Goal: Information Seeking & Learning: Find specific fact

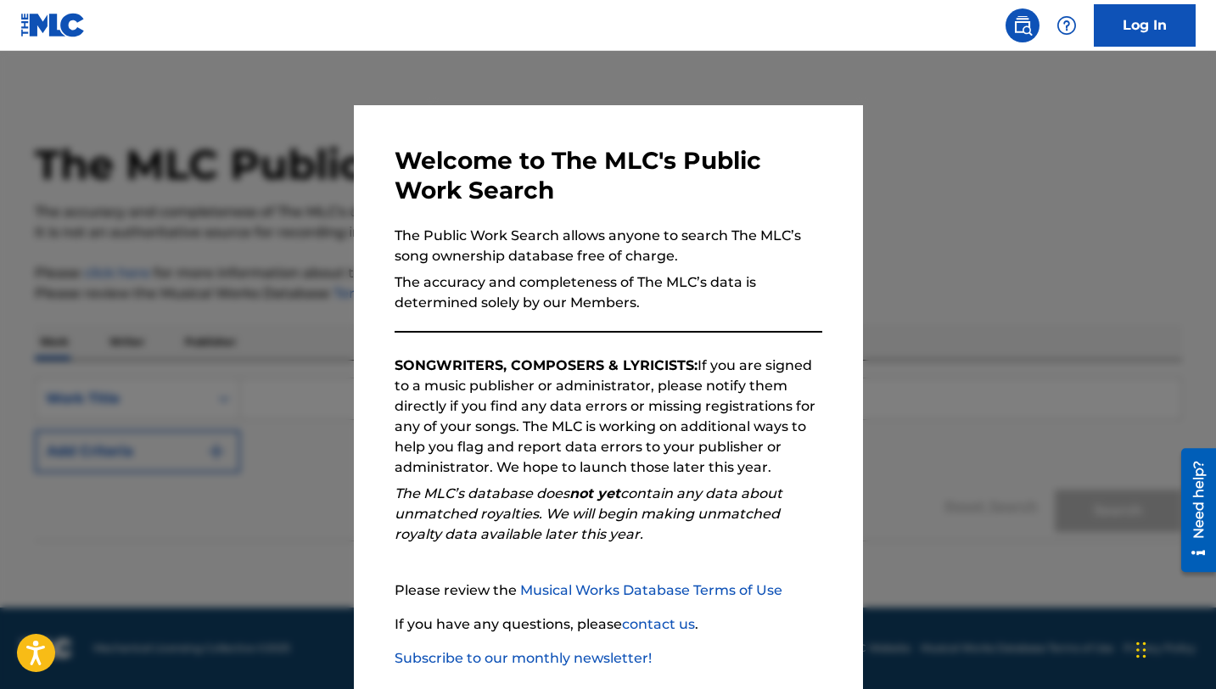
click at [967, 306] on div at bounding box center [608, 395] width 1216 height 689
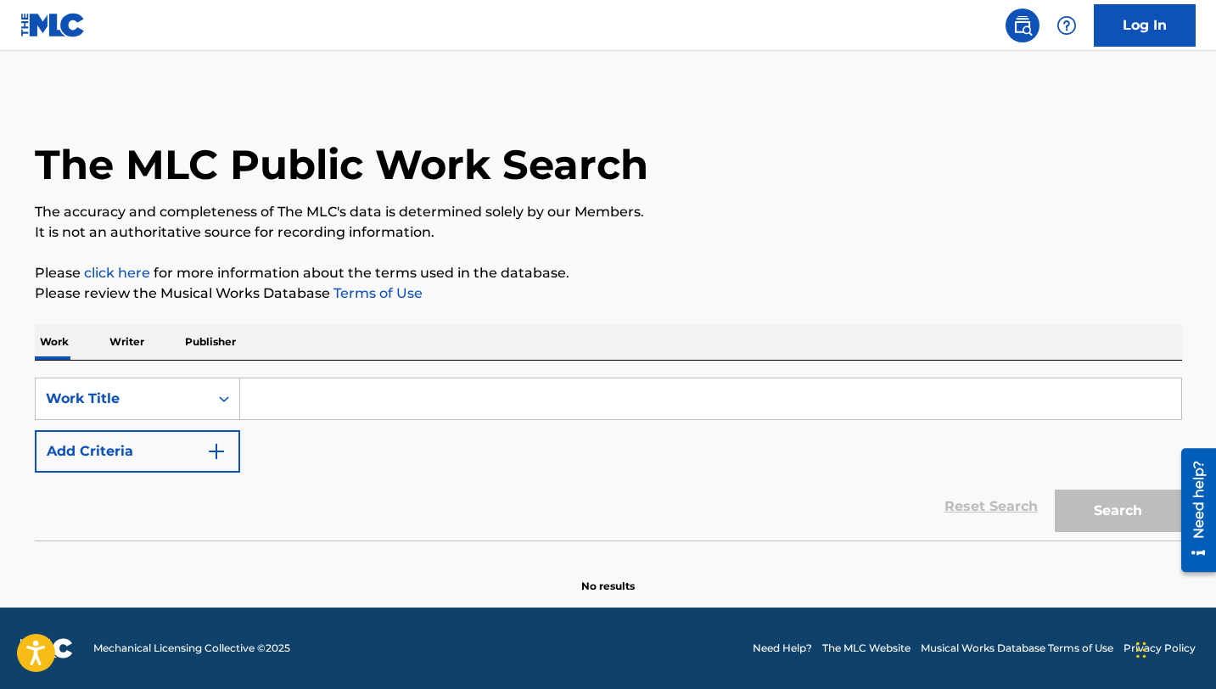
click at [406, 378] on div "Search Form" at bounding box center [711, 399] width 942 height 42
click at [406, 395] on input "Search Form" at bounding box center [710, 399] width 941 height 41
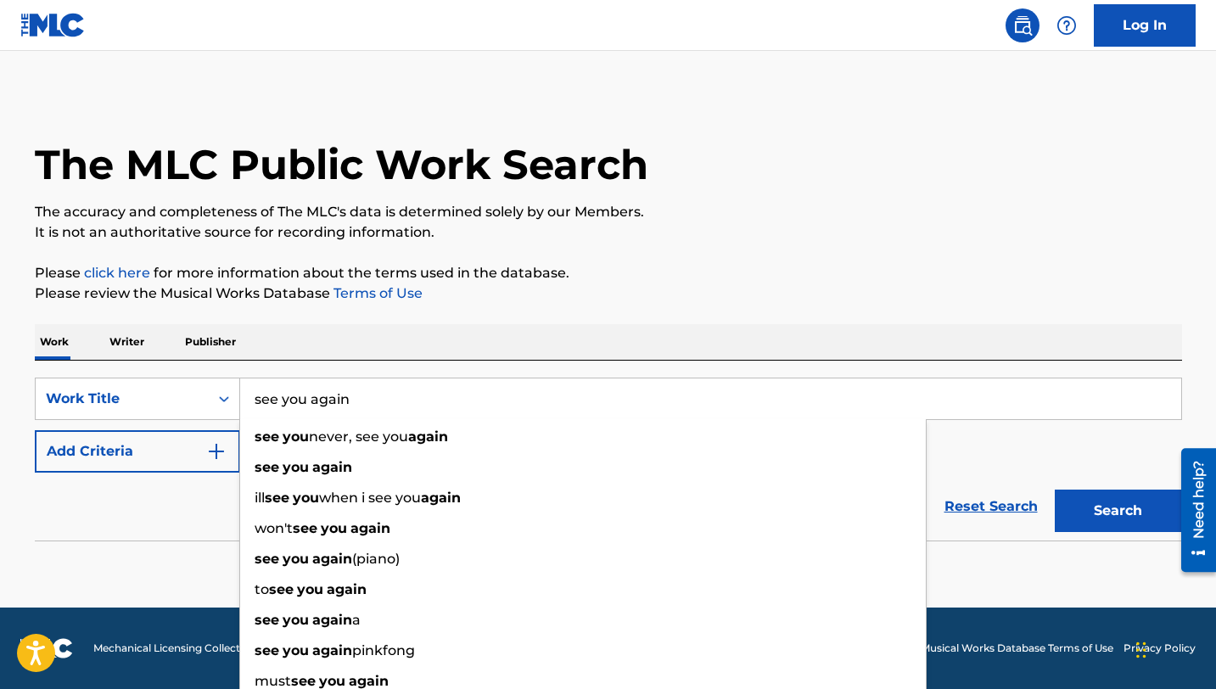
type input "see you again"
click at [392, 329] on div "Work Writer Publisher" at bounding box center [608, 342] width 1147 height 36
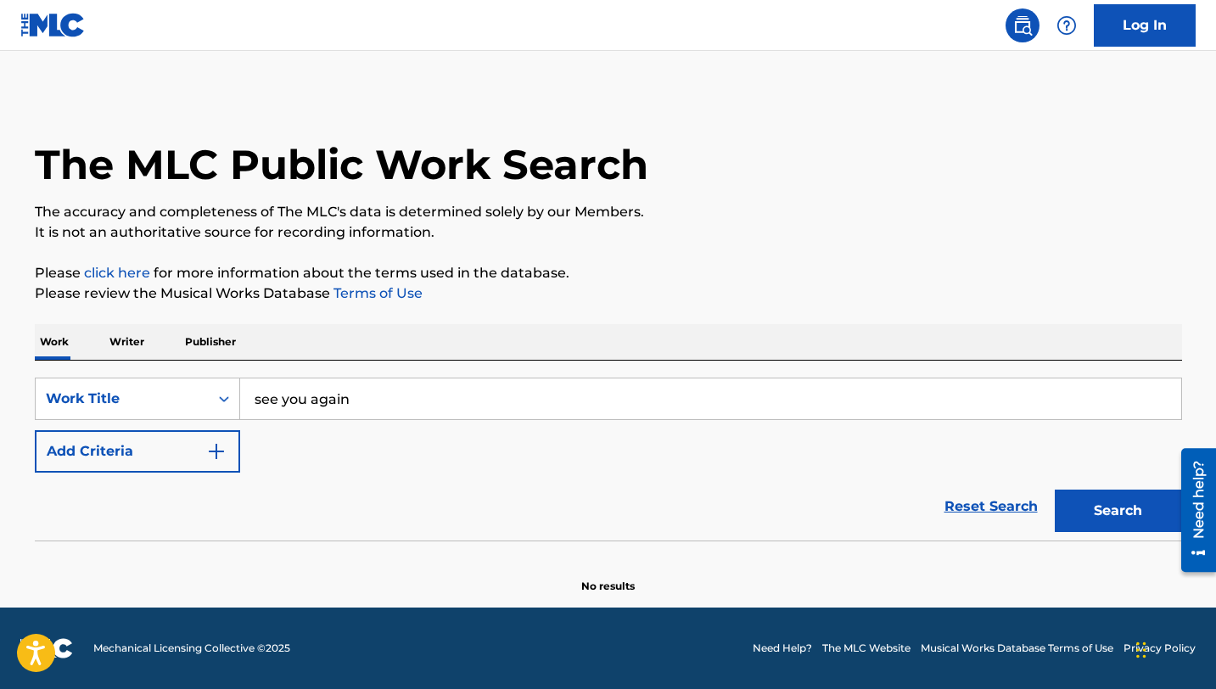
click at [182, 472] on button "Add Criteria" at bounding box center [137, 451] width 205 height 42
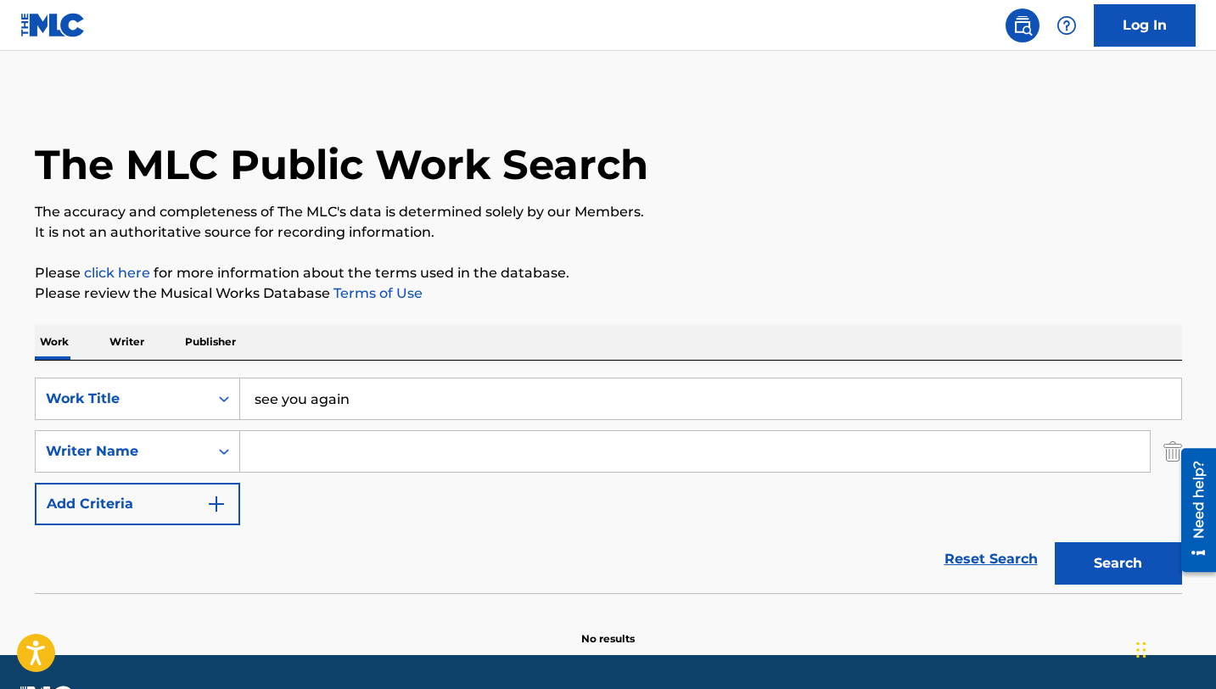
click at [355, 440] on input "Search Form" at bounding box center [695, 451] width 910 height 41
type input "[PERSON_NAME]"
click at [1055, 542] on button "Search" at bounding box center [1118, 563] width 127 height 42
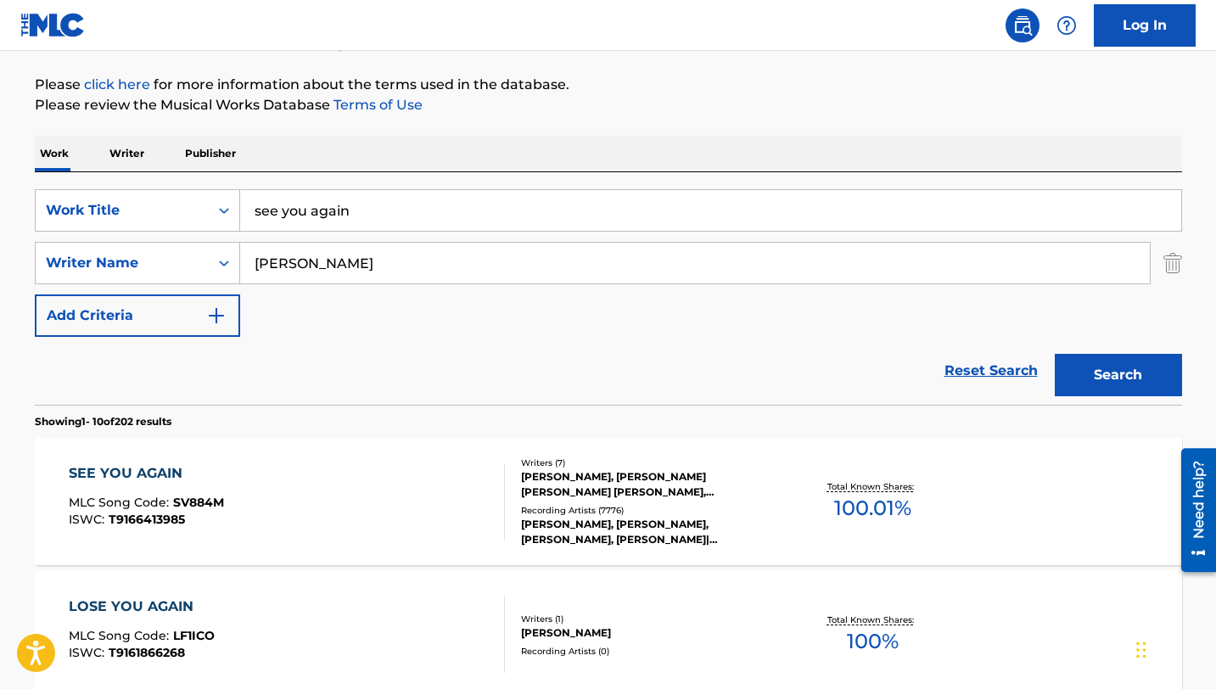
scroll to position [263, 0]
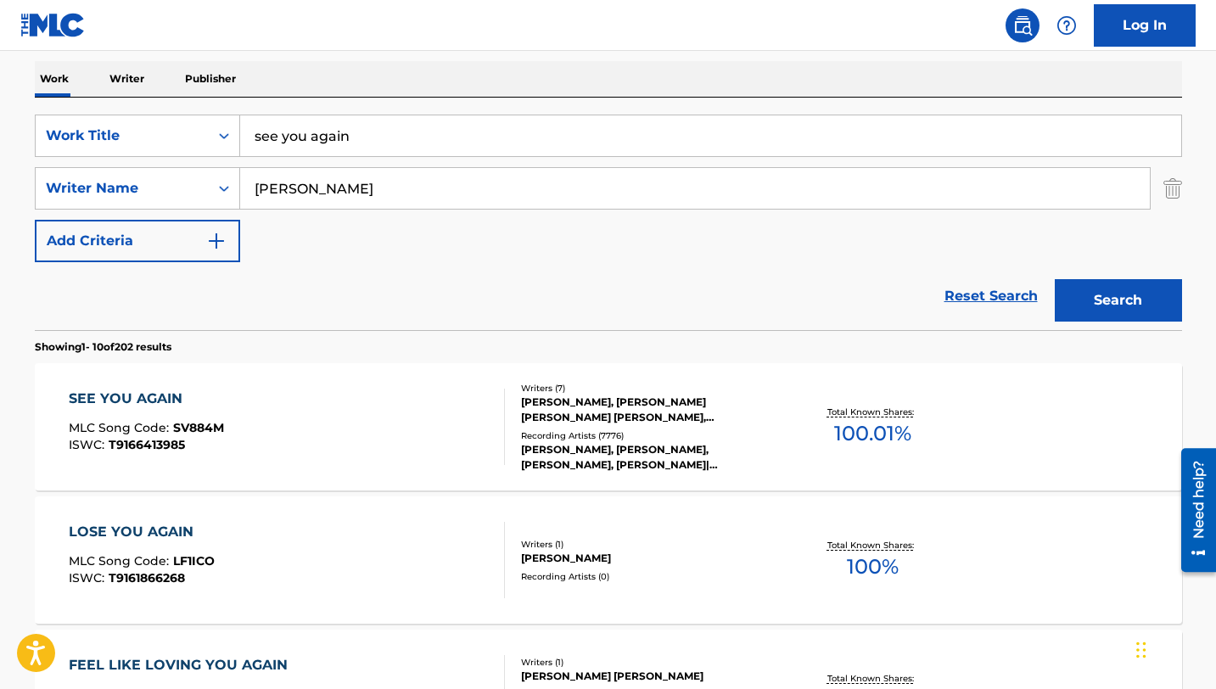
click at [149, 393] on div "SEE YOU AGAIN" at bounding box center [146, 399] width 155 height 20
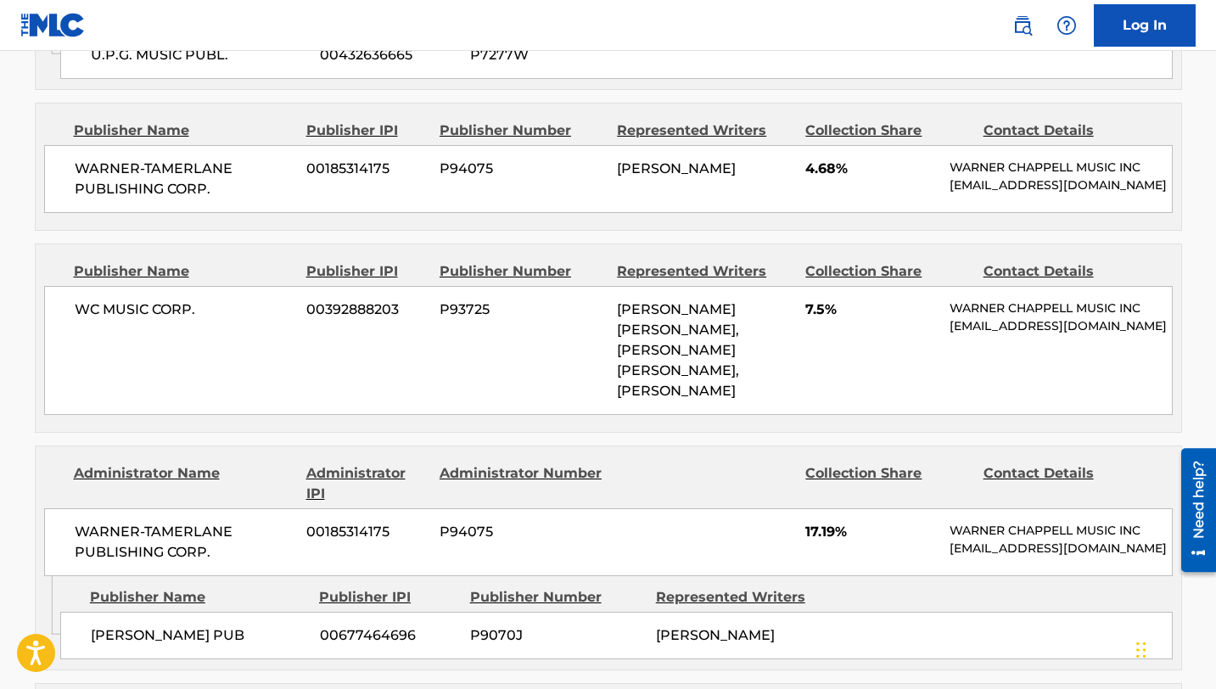
scroll to position [1927, 0]
